Goal: Communication & Community: Answer question/provide support

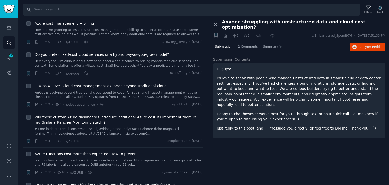
scroll to position [1644, 0]
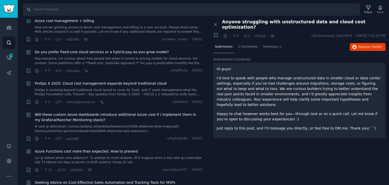
click at [120, 156] on link at bounding box center [119, 160] width 168 height 9
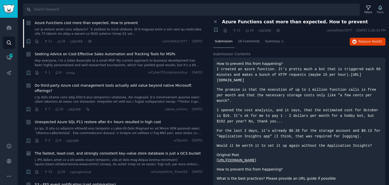
scroll to position [1796, 0]
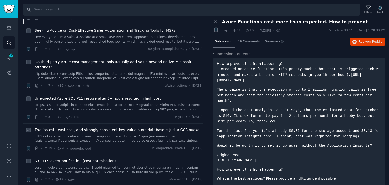
click at [116, 134] on link at bounding box center [119, 138] width 168 height 9
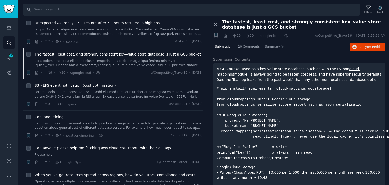
scroll to position [1872, 0]
click at [76, 121] on link "I am trying to set up personal projects to practice for engagements with large …" at bounding box center [119, 125] width 168 height 9
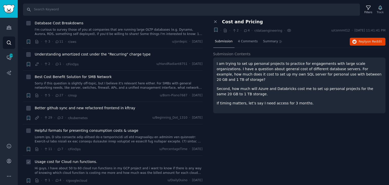
scroll to position [2176, 0]
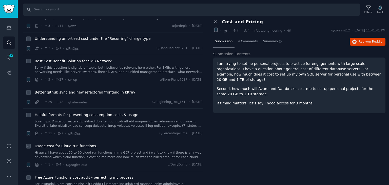
click at [70, 150] on link "Hi guys, I have about 50 to 60 cloud run functions in my GCP project and i want…" at bounding box center [119, 154] width 168 height 9
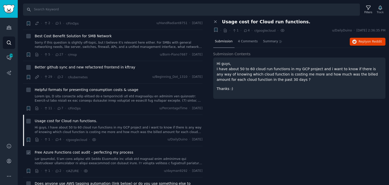
scroll to position [2201, 0]
click at [60, 157] on link at bounding box center [119, 161] width 168 height 9
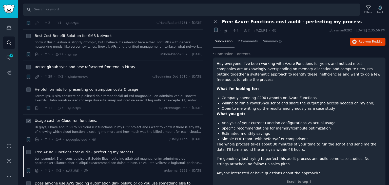
click at [55, 125] on link "Hi guys, I have about 50 to 60 cloud run functions in my GCP project and i want…" at bounding box center [119, 129] width 168 height 9
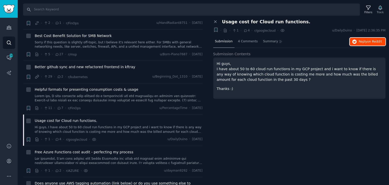
click at [362, 43] on span "Reply on Reddit" at bounding box center [370, 42] width 23 height 5
